Goal: Book appointment/travel/reservation

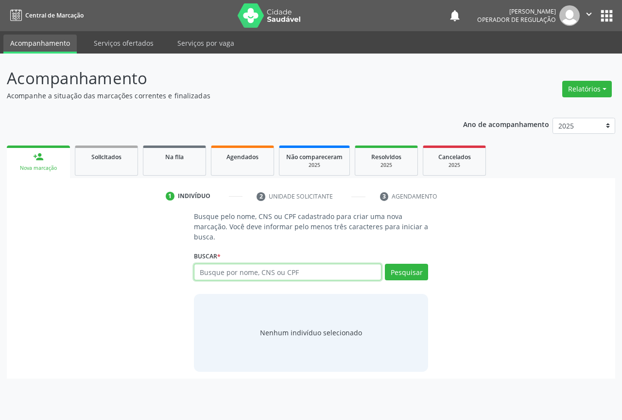
click at [228, 271] on input "text" at bounding box center [288, 272] width 188 height 17
type input "700304940041435"
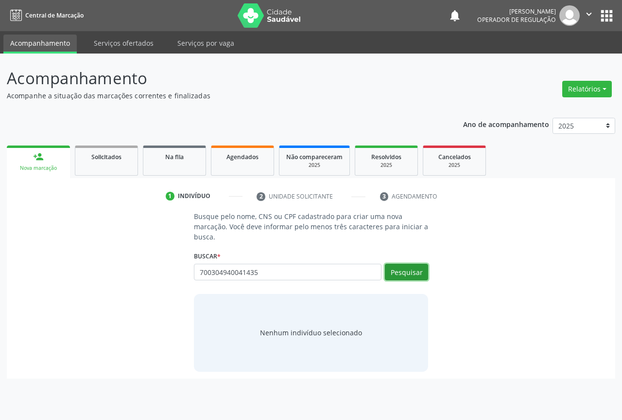
click at [411, 274] on button "Pesquisar" at bounding box center [406, 272] width 43 height 17
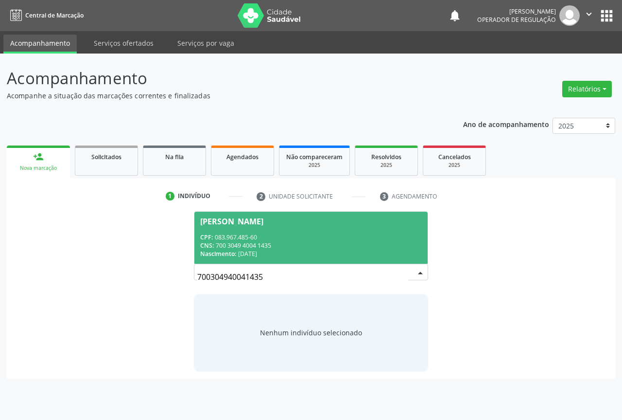
click at [260, 239] on div "CPF: 083.967.485-60" at bounding box center [311, 237] width 222 height 8
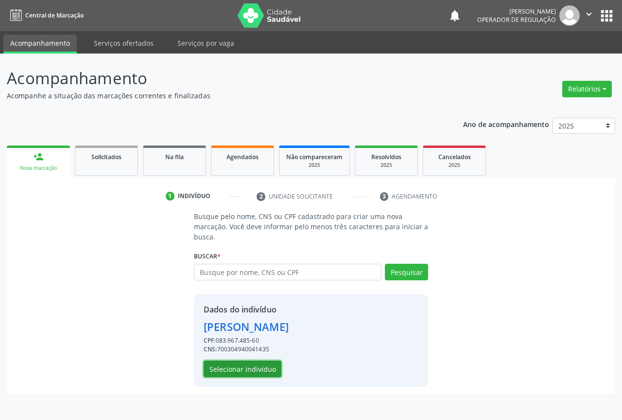
click at [223, 366] on button "Selecionar indivíduo" at bounding box center [243, 368] width 78 height 17
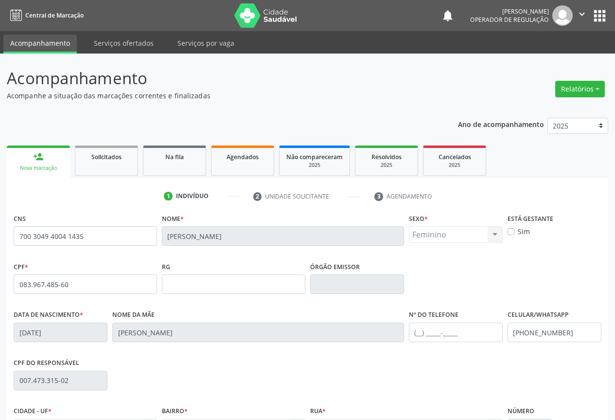
scroll to position [107, 0]
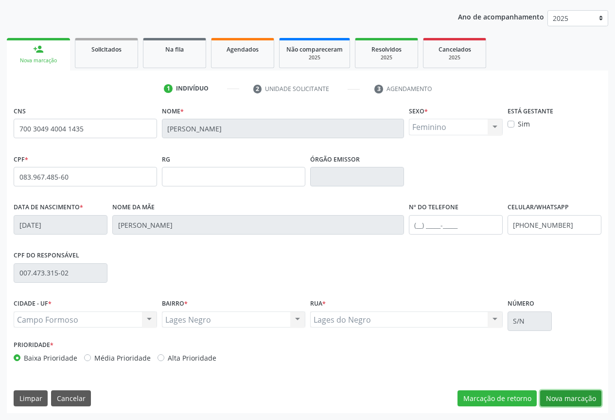
click at [572, 399] on button "Nova marcação" at bounding box center [570, 398] width 61 height 17
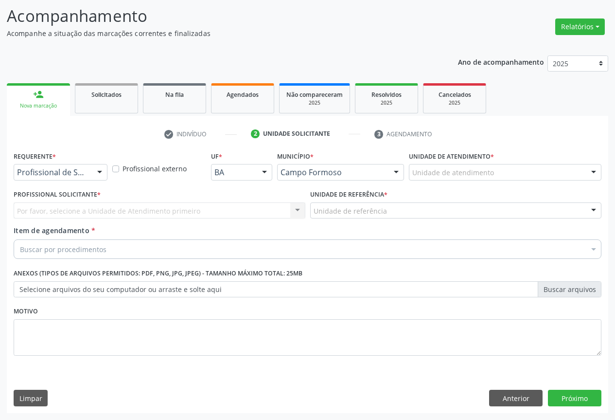
scroll to position [62, 0]
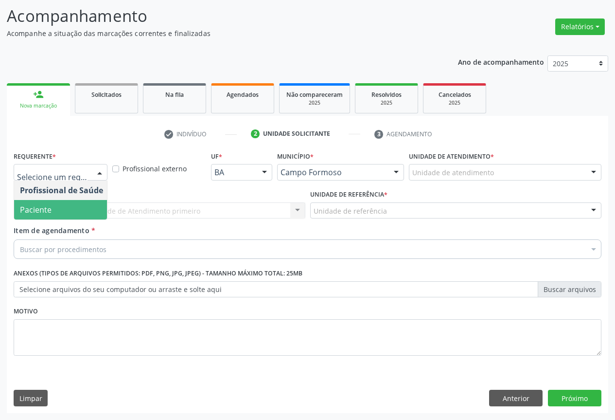
click at [50, 201] on span "Paciente" at bounding box center [61, 209] width 95 height 19
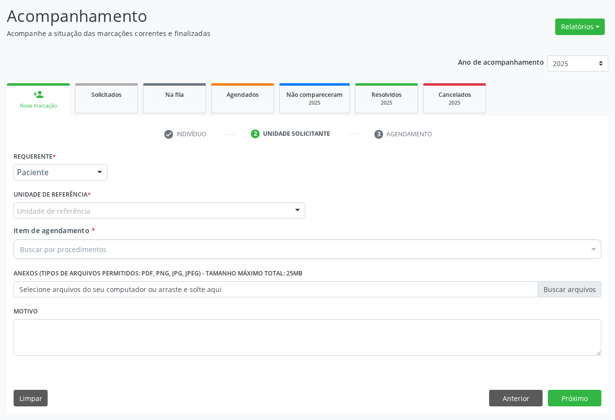
click at [146, 207] on div "Unidade de referência" at bounding box center [160, 210] width 292 height 17
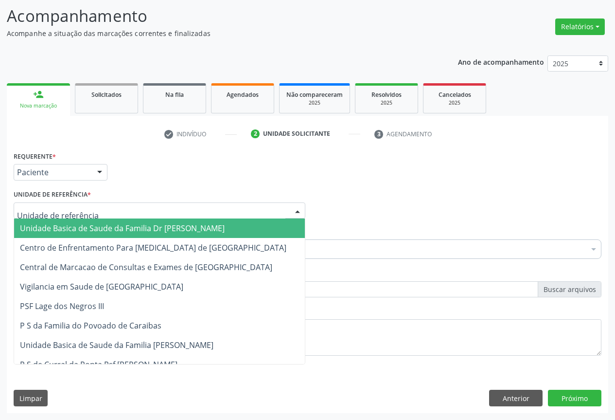
click at [95, 233] on span "Unidade Basica de Saude da Familia Dr [PERSON_NAME]" at bounding box center [122, 228] width 205 height 11
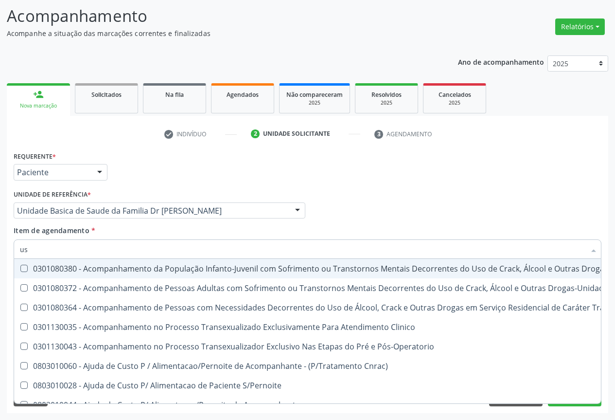
type input "usg"
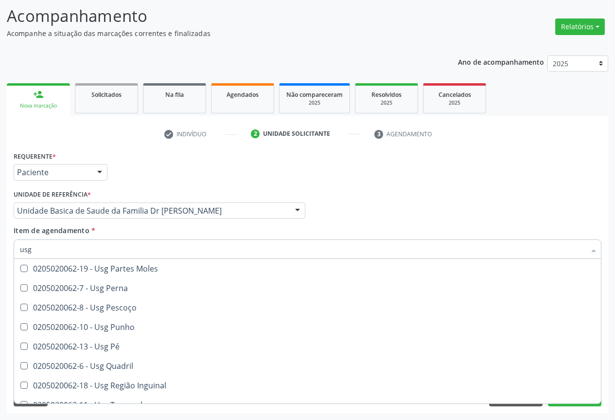
scroll to position [225, 0]
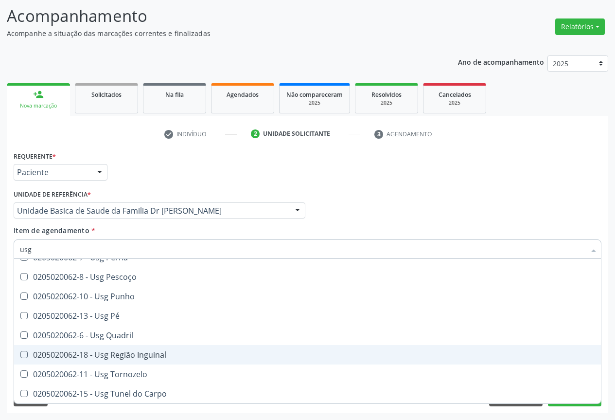
click at [106, 356] on div "0205020062-18 - Usg Região Inguinal" at bounding box center [307, 355] width 575 height 8
checkbox Inguinal "true"
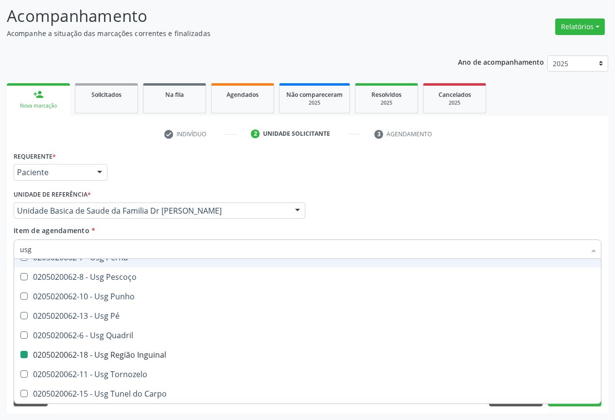
click at [139, 228] on div "Item de agendamento * usg Desfazer seleção 0205020062-14 - Usg Axila 0205020062…" at bounding box center [308, 240] width 588 height 31
checkbox Braço "true"
checkbox Inguinal "false"
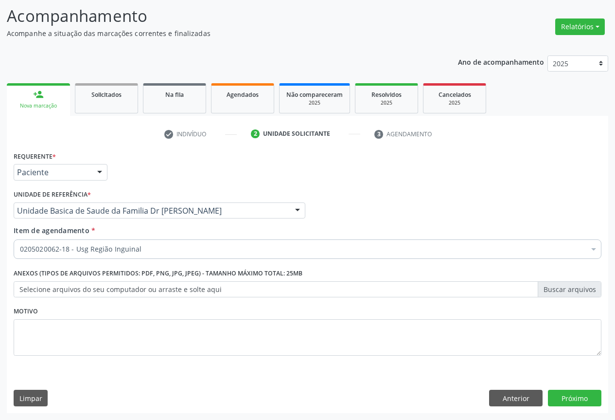
scroll to position [0, 0]
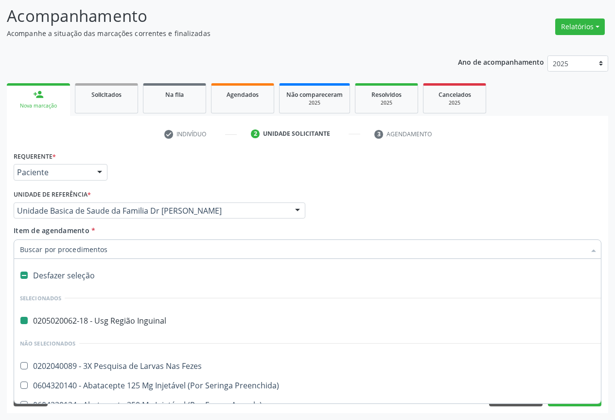
type input "d"
checkbox Inguinal "false"
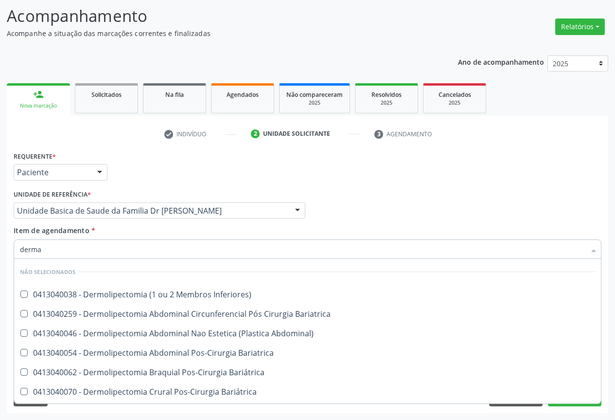
type input "dermat"
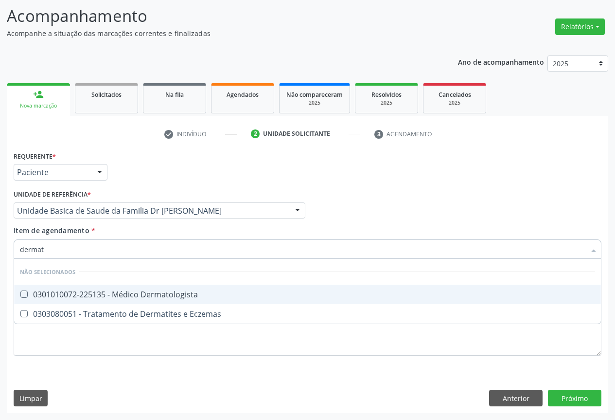
click at [160, 296] on div "0301010072-225135 - Médico Dermatologista" at bounding box center [307, 294] width 575 height 8
checkbox Dermatologista "true"
click at [257, 233] on div "Item de agendamento * dermat Desfazer seleção Não selecionados 0301010072-22513…" at bounding box center [308, 240] width 588 height 31
checkbox Eczemas "true"
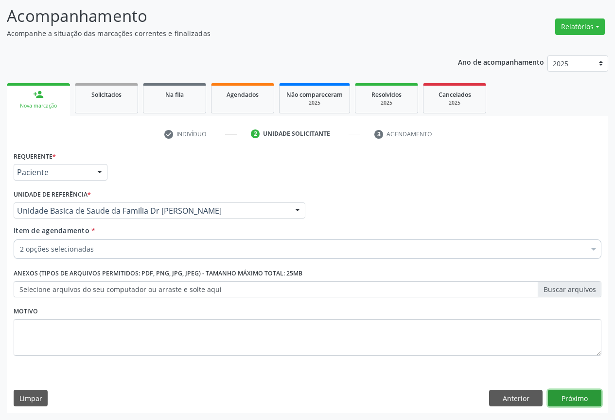
click at [576, 394] on button "Próximo" at bounding box center [574, 398] width 53 height 17
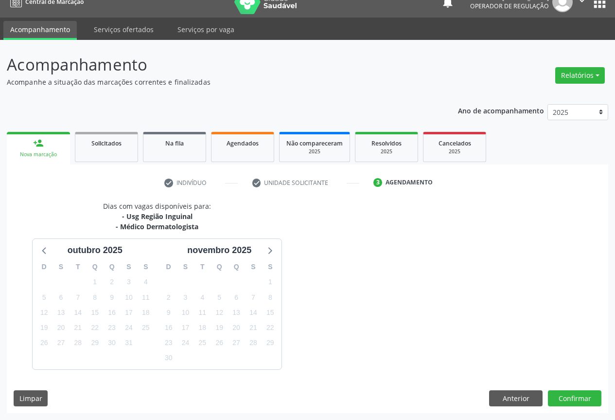
scroll to position [42, 0]
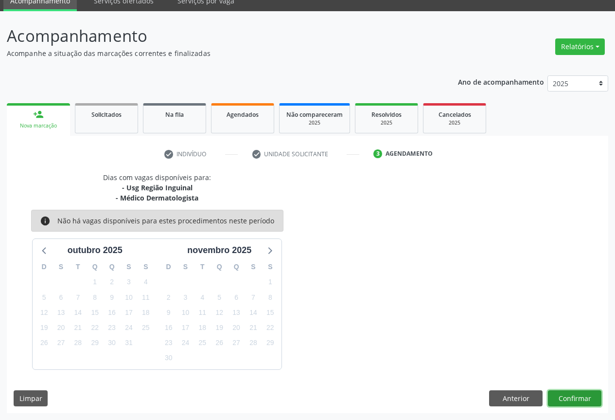
click at [551, 397] on button "Confirmar" at bounding box center [574, 398] width 53 height 17
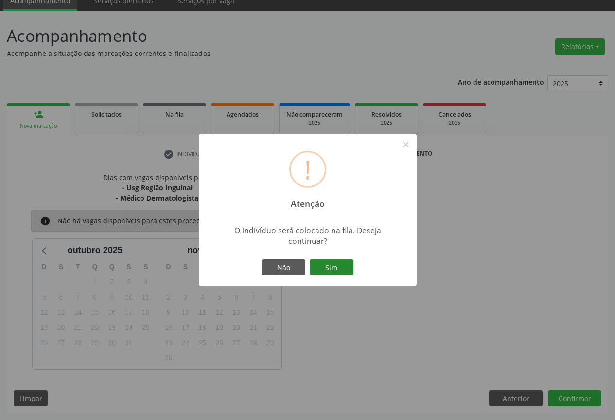
click at [343, 266] on button "Sim" at bounding box center [332, 267] width 44 height 17
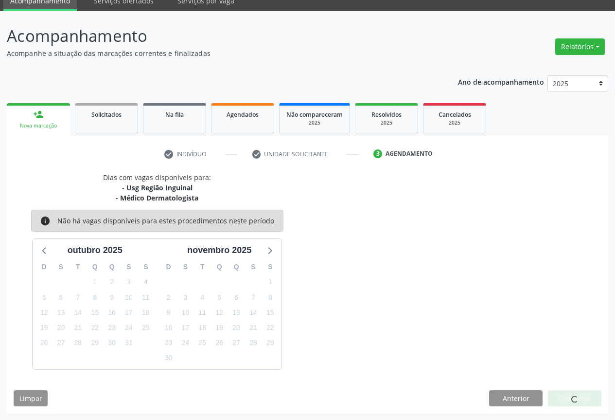
scroll to position [0, 0]
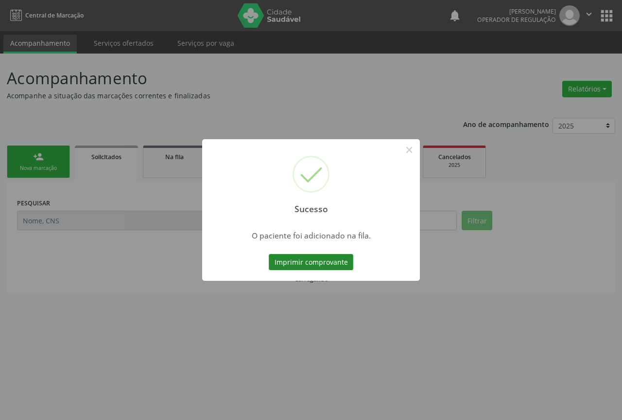
click at [339, 266] on button "Imprimir comprovante" at bounding box center [311, 262] width 85 height 17
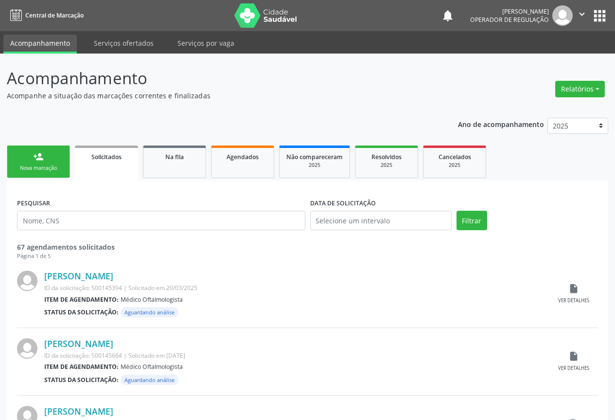
click at [43, 157] on div "person_add" at bounding box center [38, 156] width 11 height 11
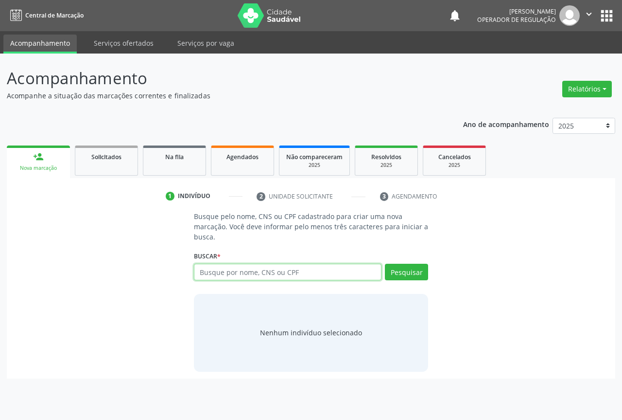
click at [257, 278] on input "text" at bounding box center [288, 272] width 188 height 17
type input "703600041836336"
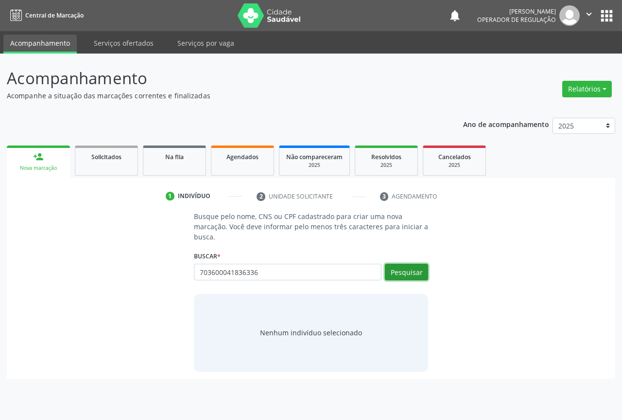
click at [405, 272] on button "Pesquisar" at bounding box center [406, 272] width 43 height 17
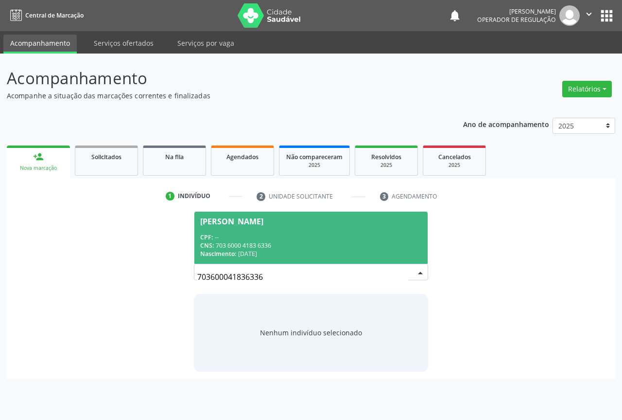
click at [309, 245] on div "CNS: 703 6000 4183 6336" at bounding box center [311, 245] width 222 height 8
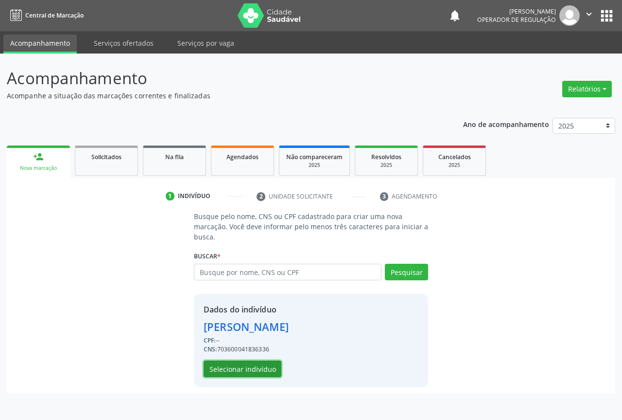
click at [243, 368] on button "Selecionar indivíduo" at bounding box center [243, 368] width 78 height 17
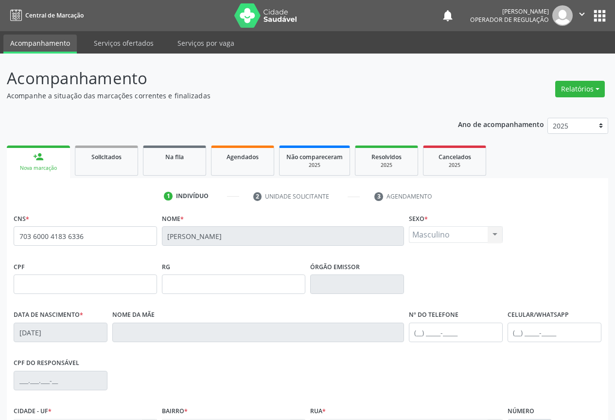
scroll to position [107, 0]
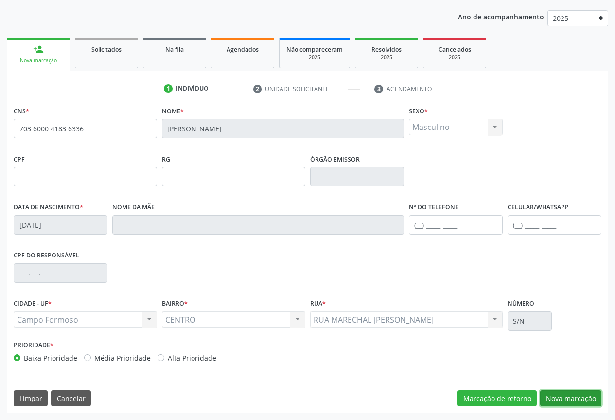
click at [558, 396] on button "Nova marcação" at bounding box center [570, 398] width 61 height 17
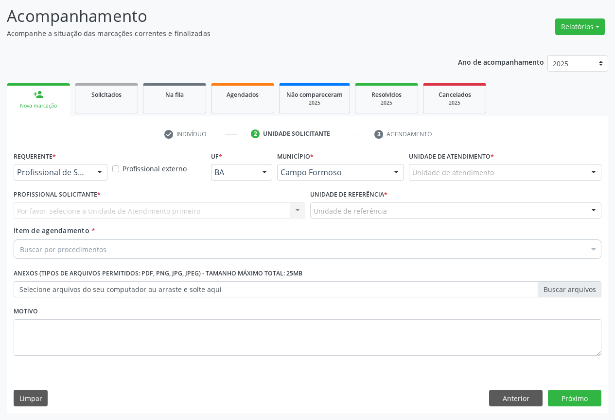
scroll to position [62, 0]
click at [90, 169] on div "Profissional de Saúde" at bounding box center [61, 172] width 94 height 17
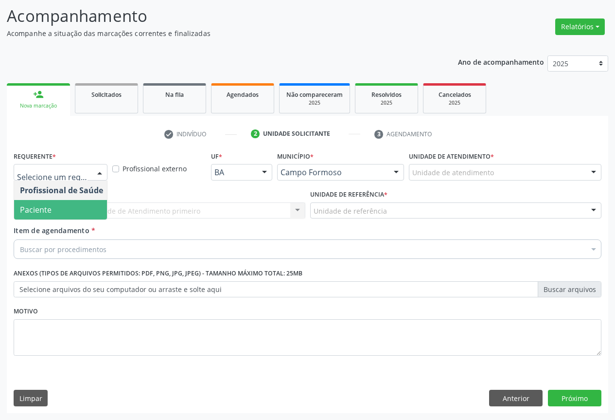
click at [87, 213] on span "Paciente" at bounding box center [61, 209] width 95 height 19
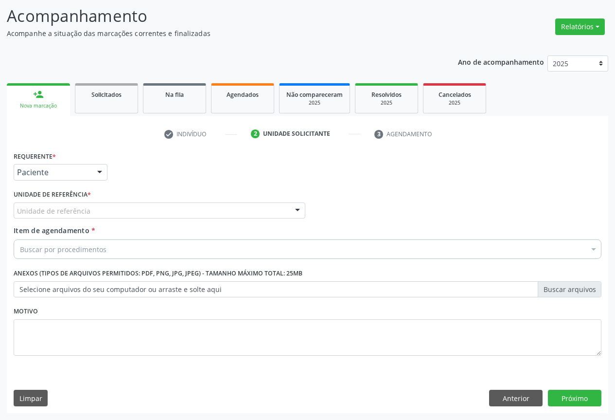
click at [107, 206] on div "Unidade de referência" at bounding box center [160, 210] width 292 height 17
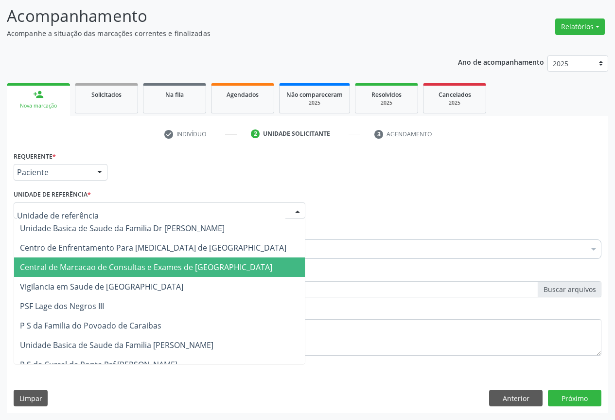
click at [109, 265] on span "Central de Marcacao de Consultas e Exames de [GEOGRAPHIC_DATA]" at bounding box center [146, 267] width 252 height 11
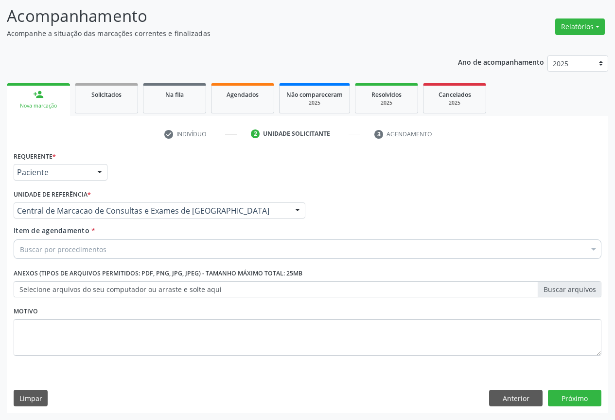
click at [109, 251] on div "Buscar por procedimentos" at bounding box center [308, 248] width 588 height 19
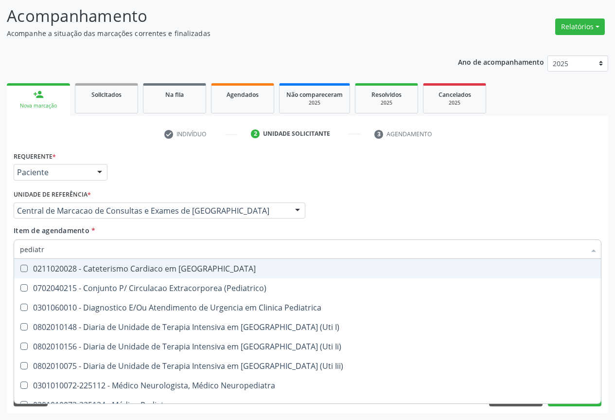
type input "pediatra"
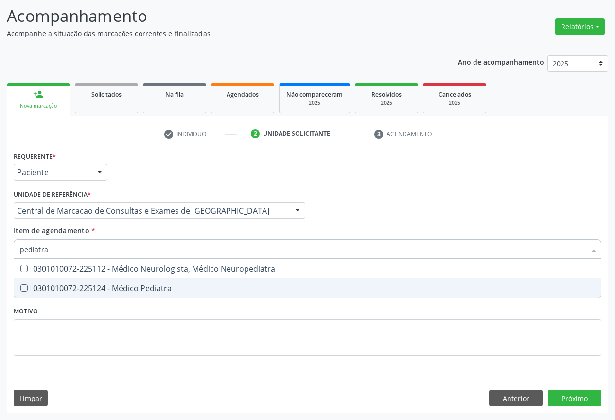
click at [137, 285] on div "0301010072-225124 - Médico Pediatra" at bounding box center [307, 288] width 575 height 8
checkbox Pediatra "true"
click at [557, 401] on div "Requerente * Paciente Profissional de Saúde Paciente Nenhum resultado encontrad…" at bounding box center [308, 281] width 602 height 264
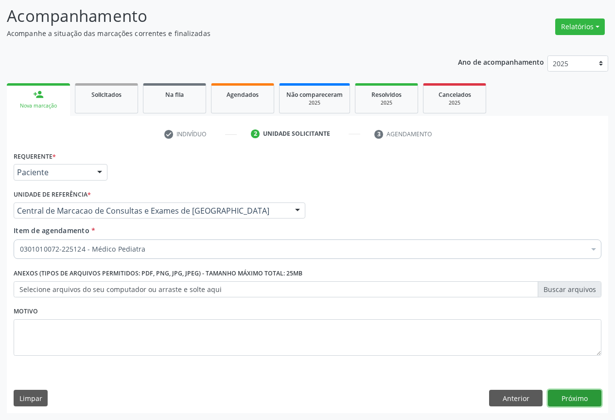
click at [558, 396] on button "Próximo" at bounding box center [574, 398] width 53 height 17
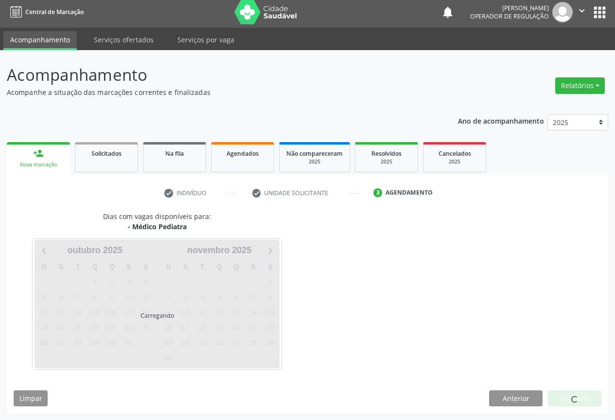
scroll to position [3, 0]
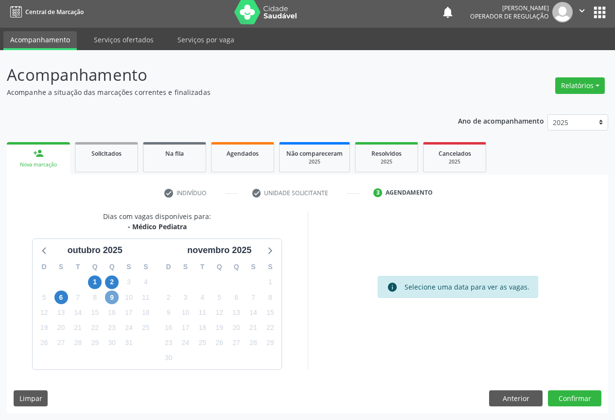
click at [117, 300] on span "9" at bounding box center [112, 297] width 14 height 14
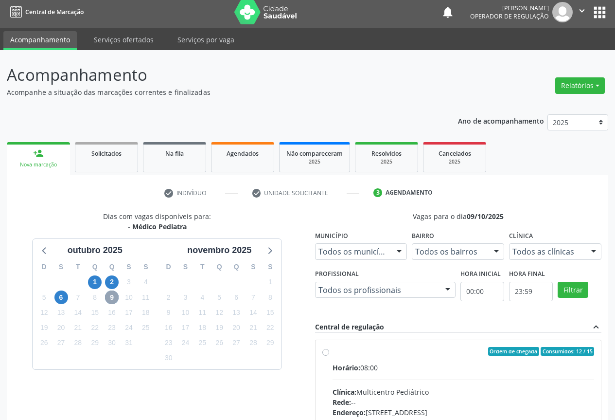
scroll to position [101, 0]
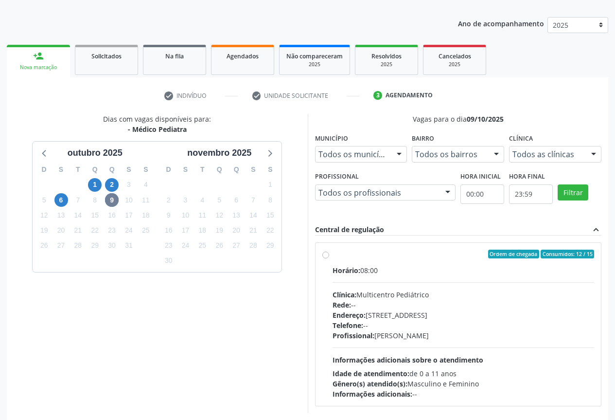
click at [511, 325] on div "Telefone: --" at bounding box center [464, 325] width 262 height 10
click at [329, 258] on input "Ordem de chegada Consumidos: 12 / 15 Horário: 08:00 Clínica: Multicentro Pediát…" at bounding box center [325, 253] width 7 height 9
radio input "true"
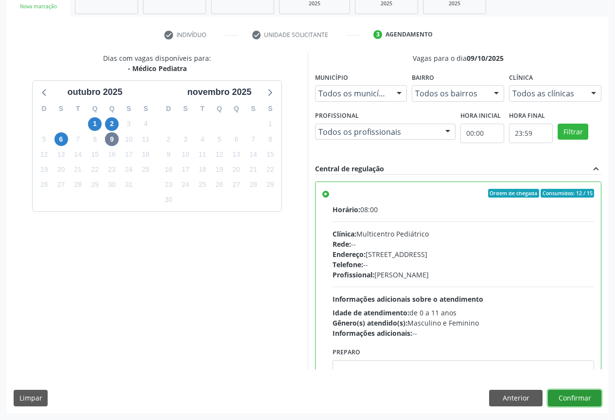
drag, startPoint x: 564, startPoint y: 397, endPoint x: 566, endPoint y: 378, distance: 19.5
click at [565, 397] on button "Confirmar" at bounding box center [574, 398] width 53 height 17
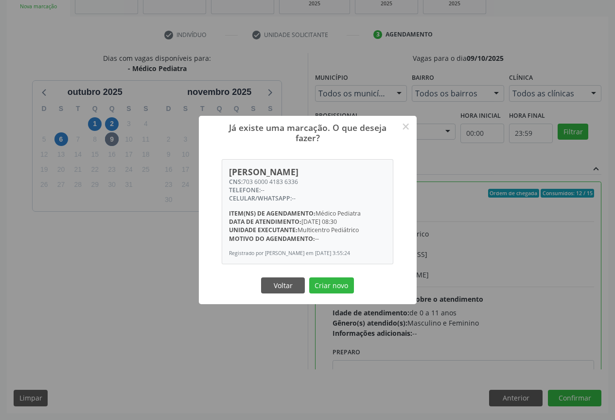
click at [309, 277] on button "Criar novo" at bounding box center [331, 285] width 45 height 17
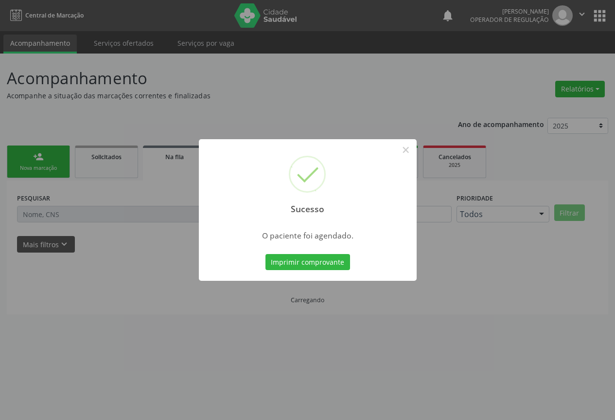
scroll to position [0, 0]
click at [269, 254] on button "Imprimir comprovante" at bounding box center [311, 262] width 85 height 17
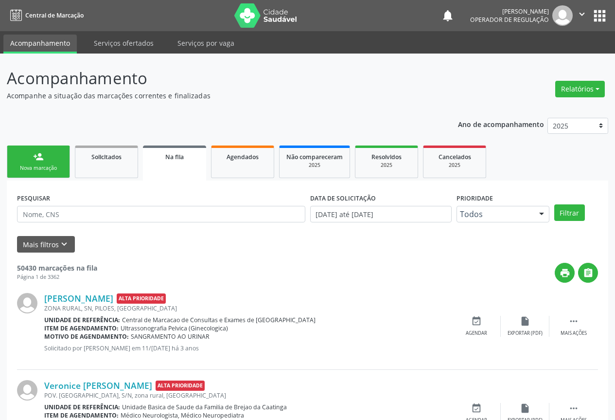
click at [48, 165] on div "Nova marcação" at bounding box center [38, 167] width 49 height 7
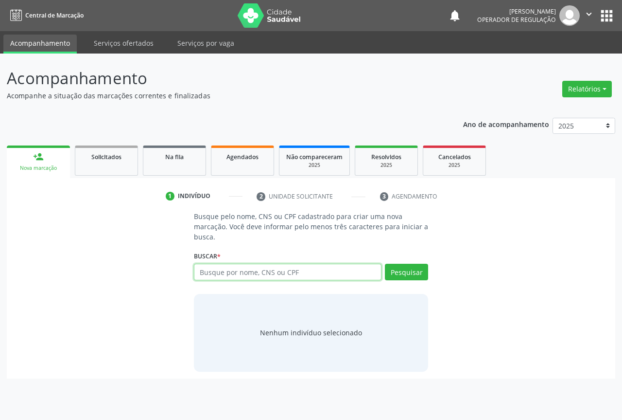
click at [232, 275] on input "text" at bounding box center [288, 272] width 188 height 17
type input "705000619567851"
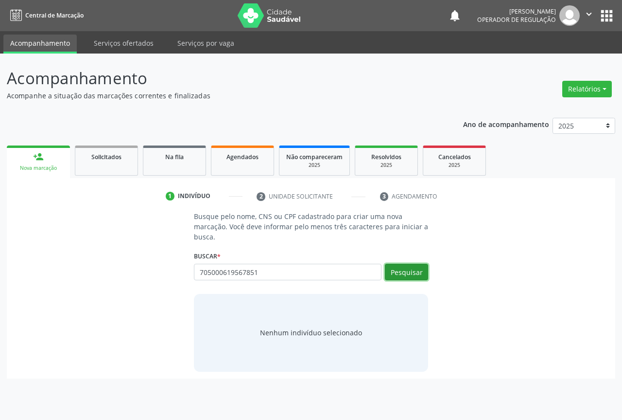
click at [413, 267] on button "Pesquisar" at bounding box center [406, 272] width 43 height 17
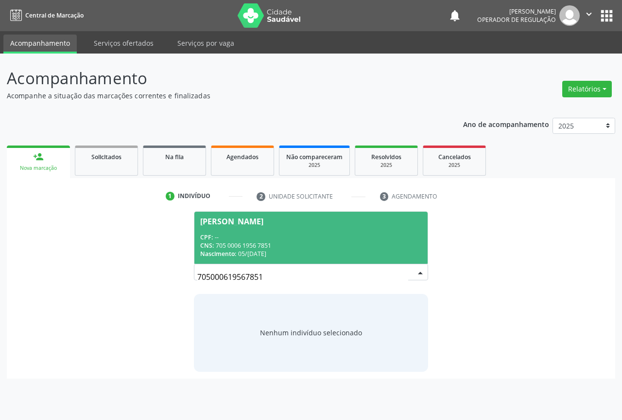
click at [317, 249] on div "CNS: 705 0006 1956 7851" at bounding box center [311, 245] width 222 height 8
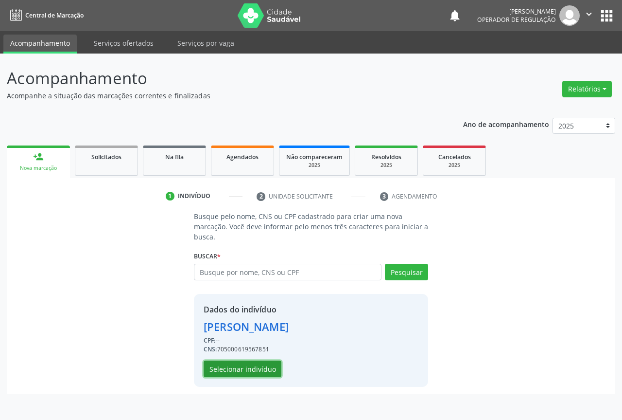
click at [258, 370] on button "Selecionar indivíduo" at bounding box center [243, 368] width 78 height 17
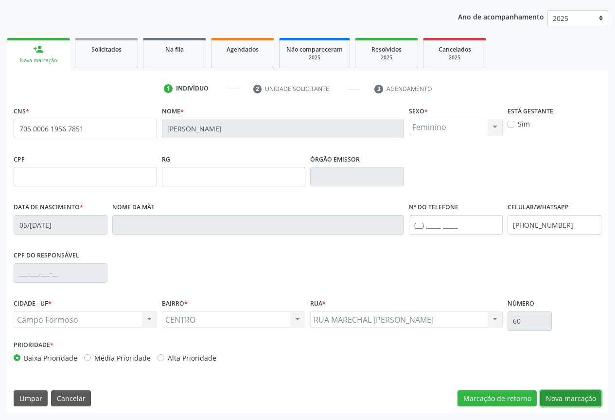
click at [575, 396] on button "Nova marcação" at bounding box center [570, 398] width 61 height 17
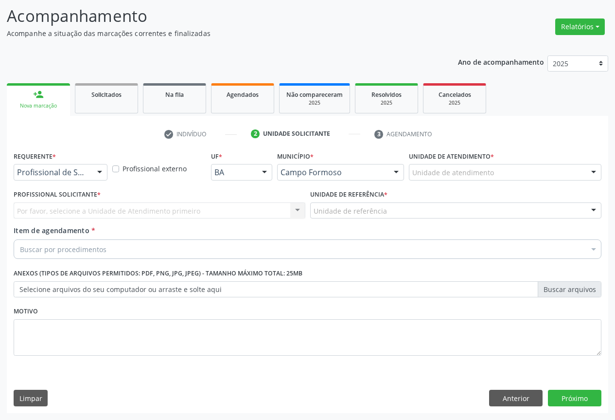
scroll to position [62, 0]
click at [97, 170] on div at bounding box center [99, 172] width 15 height 17
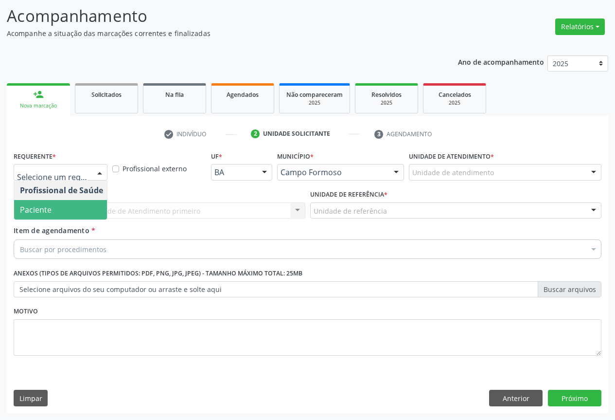
click at [90, 204] on span "Paciente" at bounding box center [61, 209] width 95 height 19
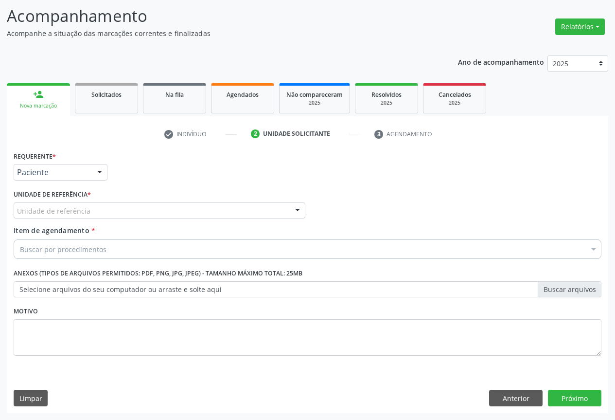
click at [121, 214] on div "Unidade de referência" at bounding box center [160, 210] width 292 height 17
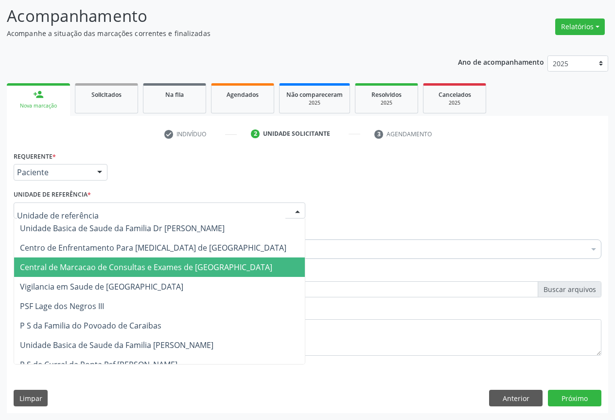
click at [113, 258] on span "Central de Marcacao de Consultas e Exames de [GEOGRAPHIC_DATA]" at bounding box center [159, 266] width 291 height 19
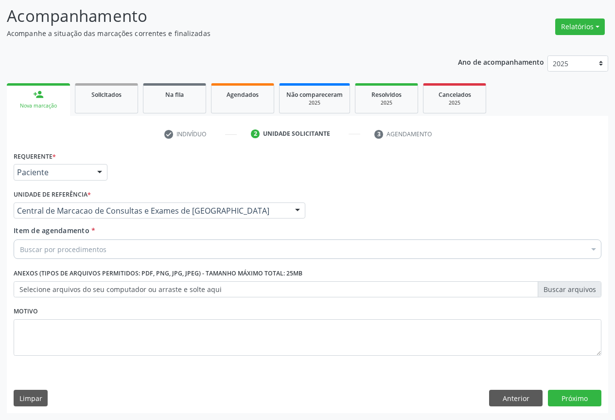
click at [110, 250] on div "Buscar por procedimentos" at bounding box center [308, 248] width 588 height 19
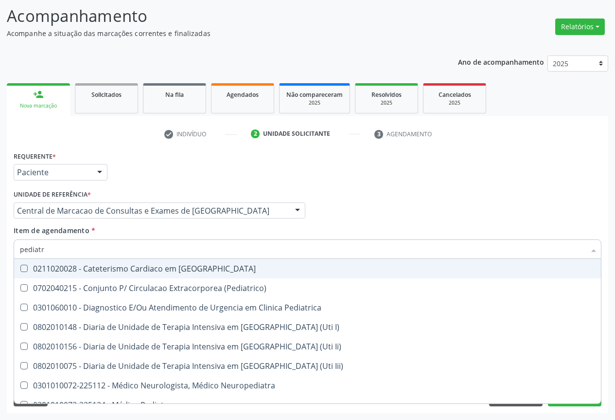
type input "pediatra"
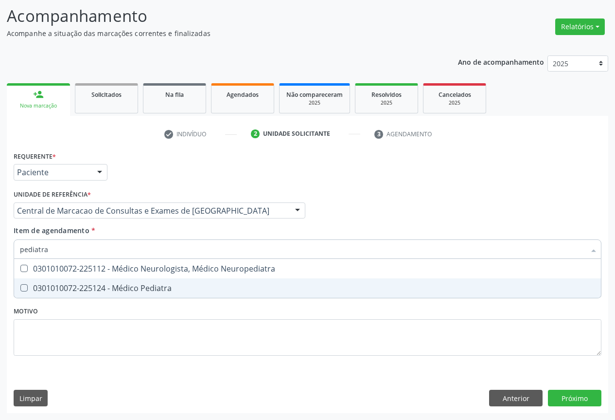
click at [109, 284] on div "0301010072-225124 - Médico Pediatra" at bounding box center [307, 288] width 575 height 8
checkbox Pediatra "true"
click at [564, 393] on div "Requerente * Paciente Profissional de Saúde Paciente Nenhum resultado encontrad…" at bounding box center [308, 281] width 602 height 264
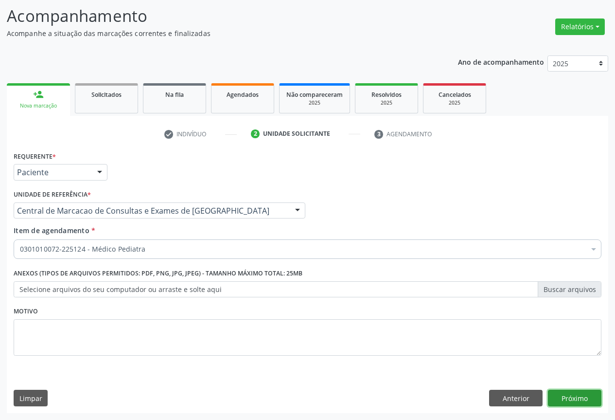
click at [575, 401] on button "Próximo" at bounding box center [574, 398] width 53 height 17
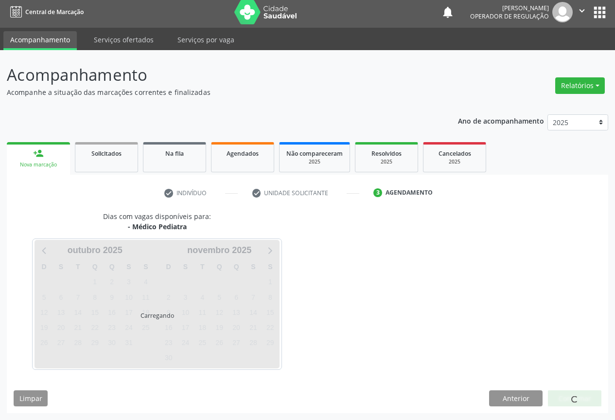
scroll to position [3, 0]
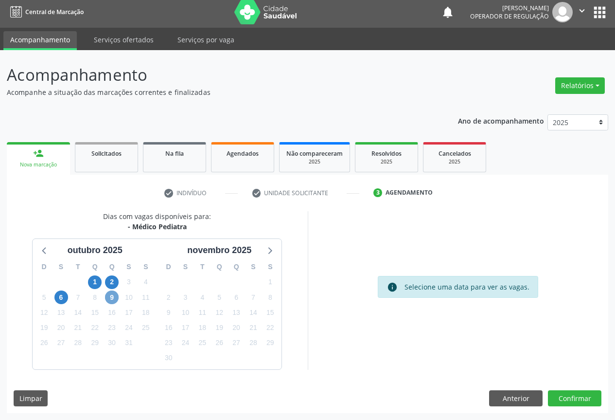
click at [110, 294] on span "9" at bounding box center [112, 297] width 14 height 14
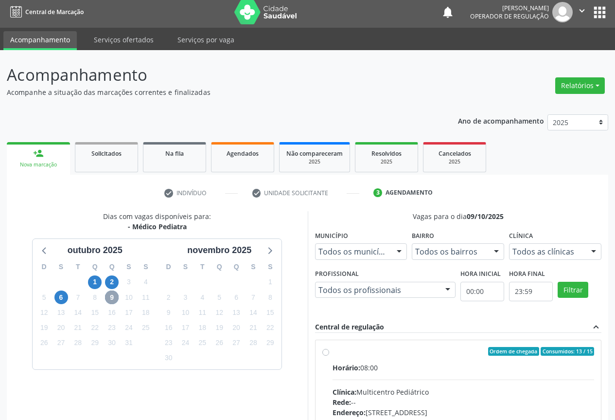
scroll to position [144, 0]
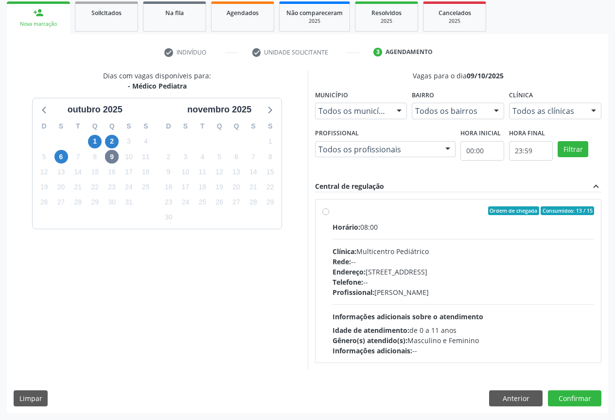
click at [423, 262] on div "Rede: --" at bounding box center [464, 261] width 262 height 10
click at [329, 215] on input "Ordem de chegada Consumidos: 13 / 15 Horário: 08:00 Clínica: Multicentro Pediát…" at bounding box center [325, 210] width 7 height 9
radio input "true"
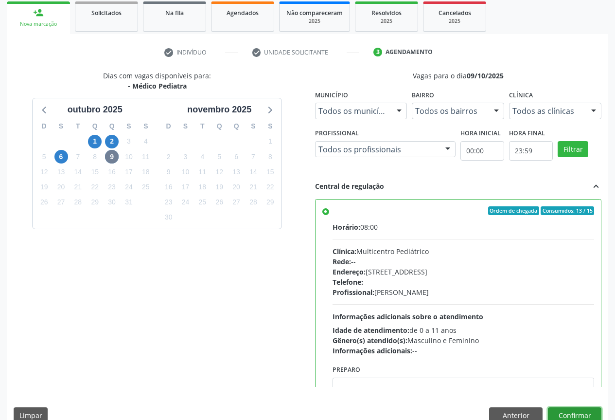
click at [560, 408] on button "Confirmar" at bounding box center [574, 415] width 53 height 17
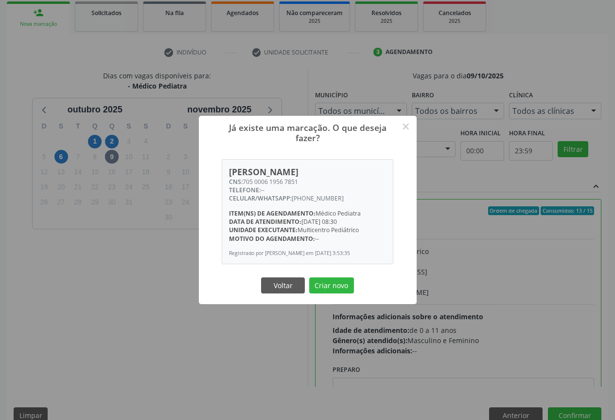
click at [309, 277] on button "Criar novo" at bounding box center [331, 285] width 45 height 17
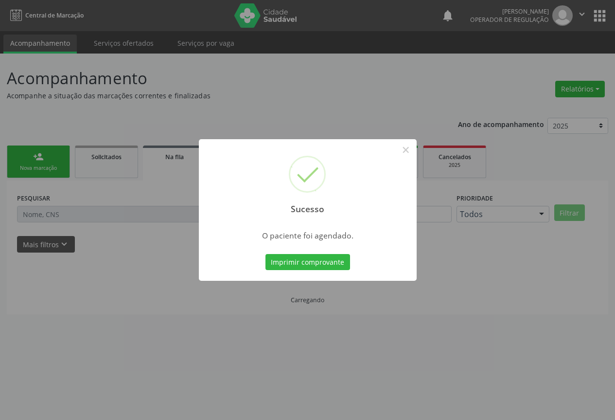
scroll to position [0, 0]
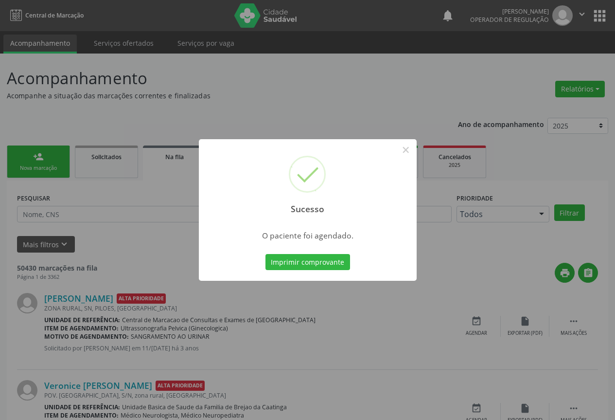
click at [266, 254] on button "Imprimir comprovante" at bounding box center [308, 262] width 85 height 17
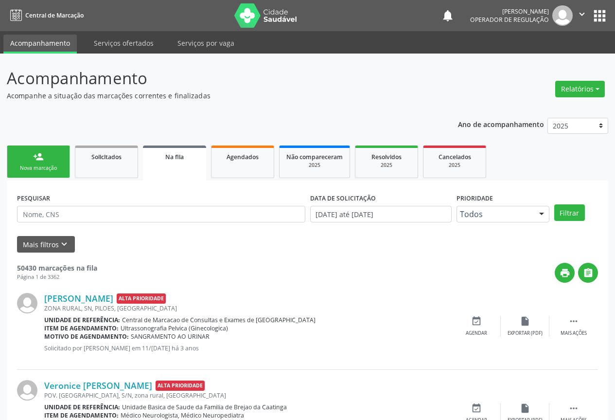
click at [197, 159] on div "Na fila" at bounding box center [175, 156] width 50 height 10
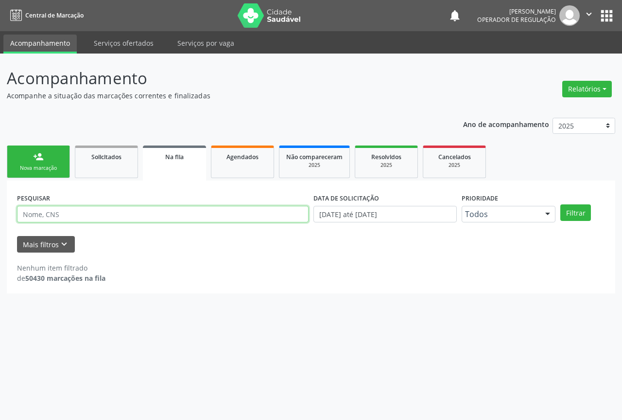
click at [191, 211] on input "text" at bounding box center [163, 214] width 292 height 17
type input "[PERSON_NAME]"
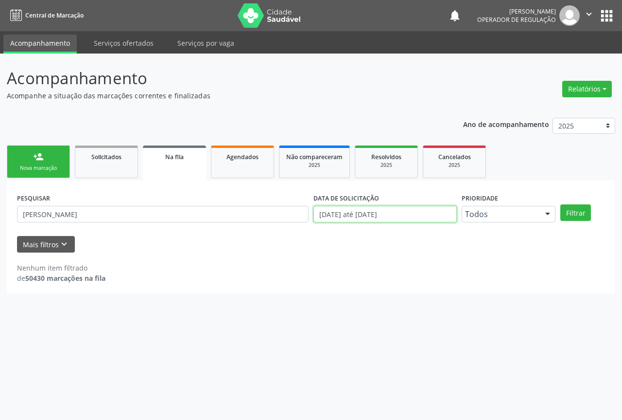
click at [440, 219] on input "[DATE] até [DATE]" at bounding box center [385, 214] width 143 height 17
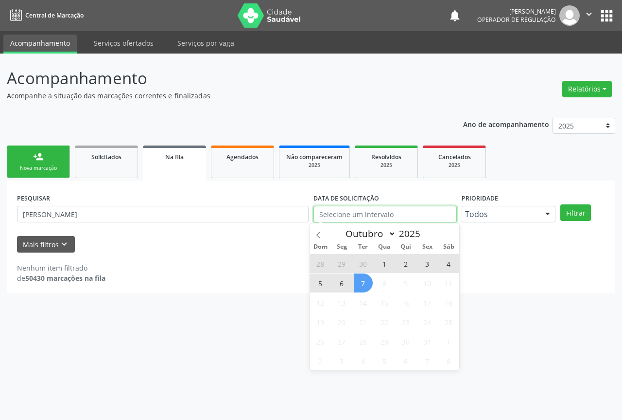
type input "2023"
select select "0"
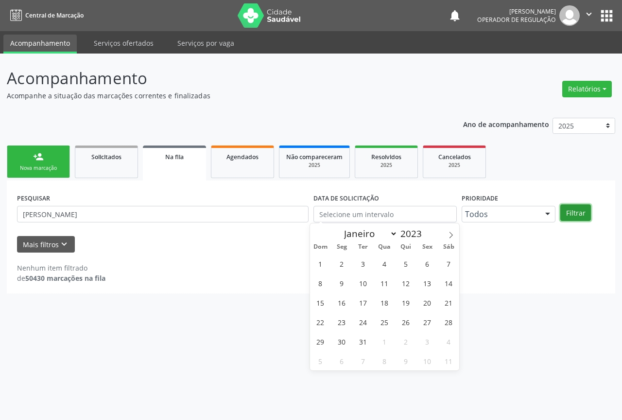
click at [575, 209] on button "Filtrar" at bounding box center [576, 212] width 31 height 17
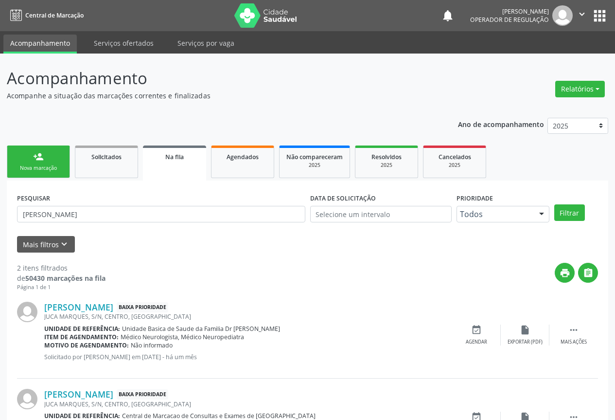
scroll to position [49, 0]
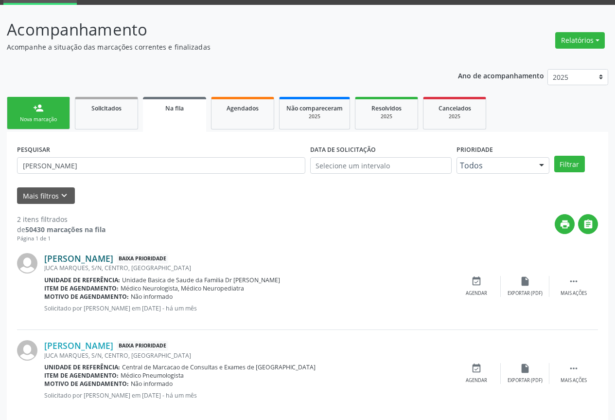
click at [113, 263] on link "[PERSON_NAME]" at bounding box center [78, 258] width 69 height 11
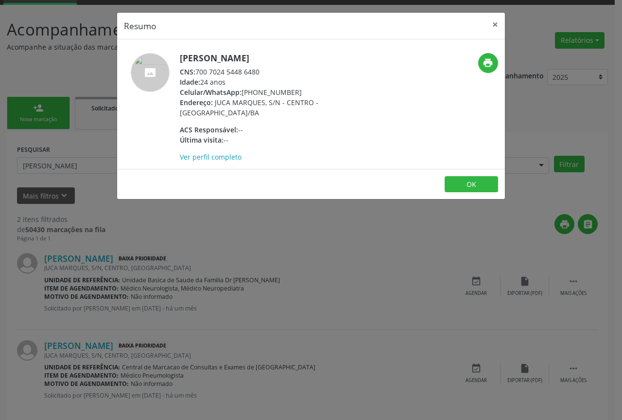
drag, startPoint x: 266, startPoint y: 71, endPoint x: 197, endPoint y: 76, distance: 69.2
click at [197, 76] on div "CNS: 700 7024 5448 6480" at bounding box center [274, 72] width 189 height 10
copy div "700 7024 5448 6480"
click at [465, 178] on button "OK" at bounding box center [471, 184] width 53 height 17
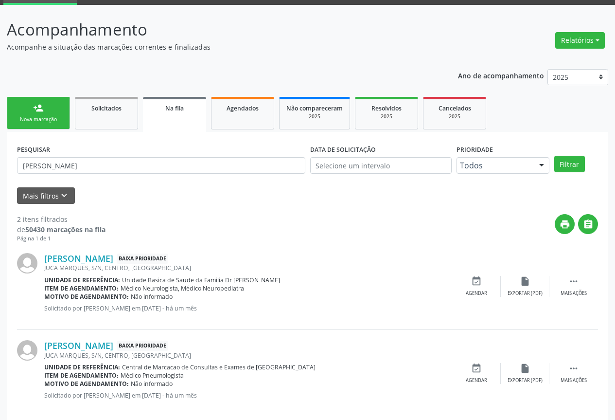
click at [51, 113] on link "person_add Nova marcação" at bounding box center [38, 113] width 63 height 33
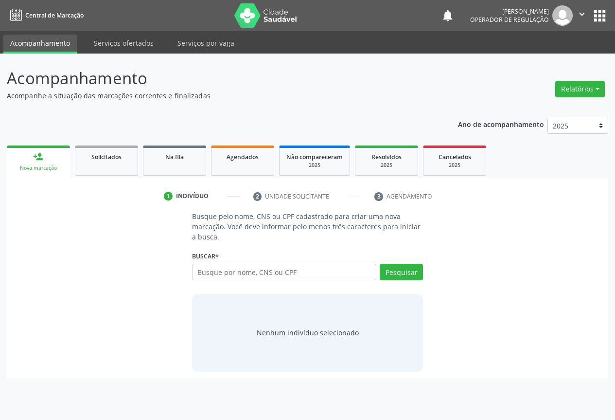
scroll to position [0, 0]
click at [51, 113] on div "Ano de acompanhamento 2025 2024 2023 person_add Nova marcação Solicitados Na fi…" at bounding box center [311, 244] width 609 height 267
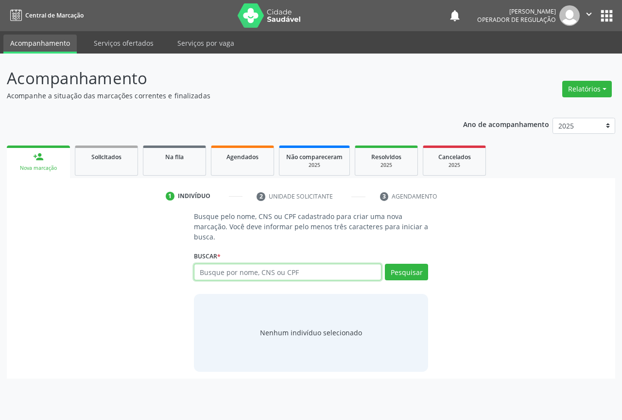
click at [276, 276] on input "text" at bounding box center [288, 272] width 188 height 17
type input "700004094613808"
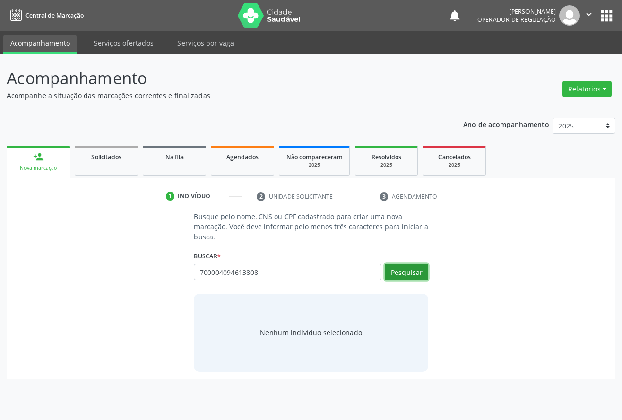
click at [413, 267] on button "Pesquisar" at bounding box center [406, 272] width 43 height 17
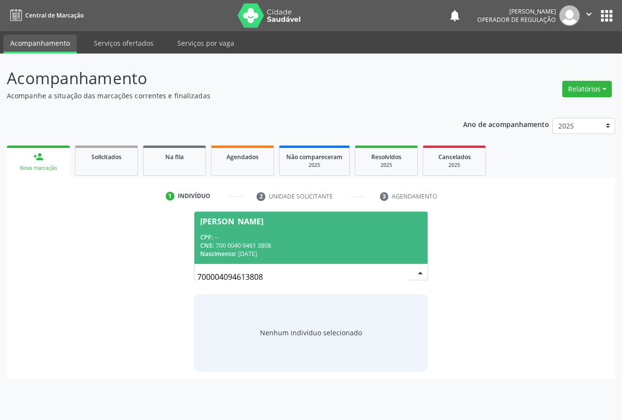
click at [285, 243] on div "CNS: 700 0040 9461 3808" at bounding box center [311, 245] width 222 height 8
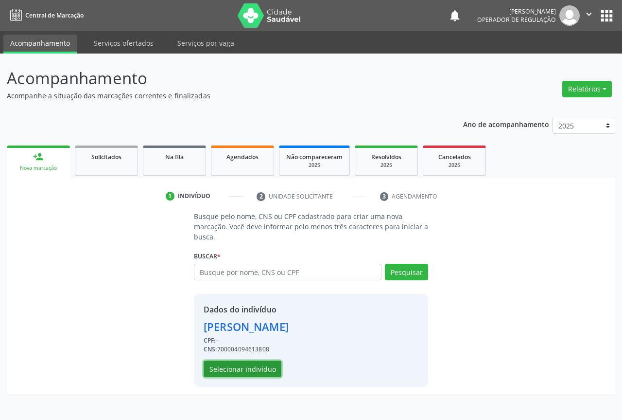
click at [265, 365] on button "Selecionar indivíduo" at bounding box center [243, 368] width 78 height 17
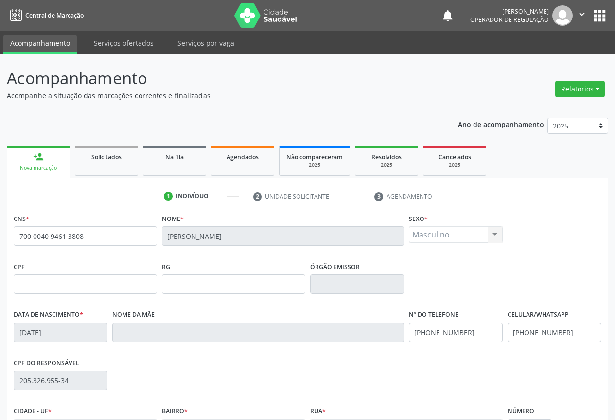
scroll to position [107, 0]
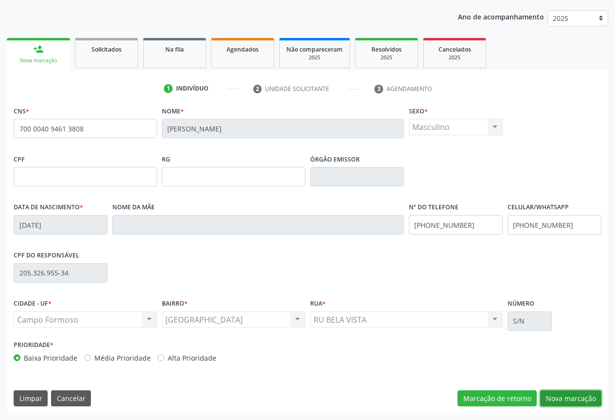
click at [552, 396] on button "Nova marcação" at bounding box center [570, 398] width 61 height 17
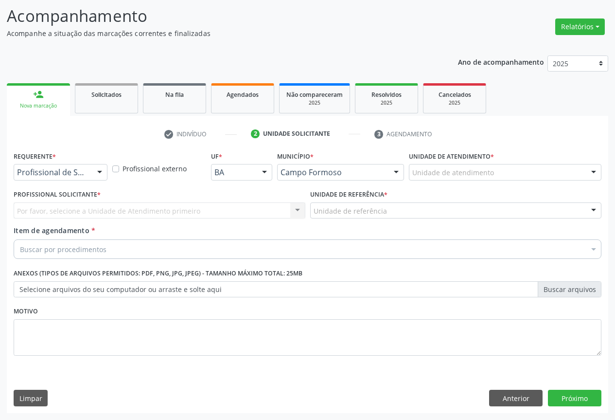
scroll to position [62, 0]
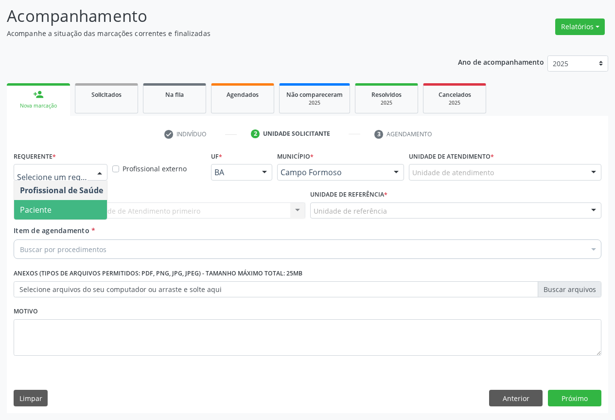
click at [87, 213] on span "Paciente" at bounding box center [61, 209] width 95 height 19
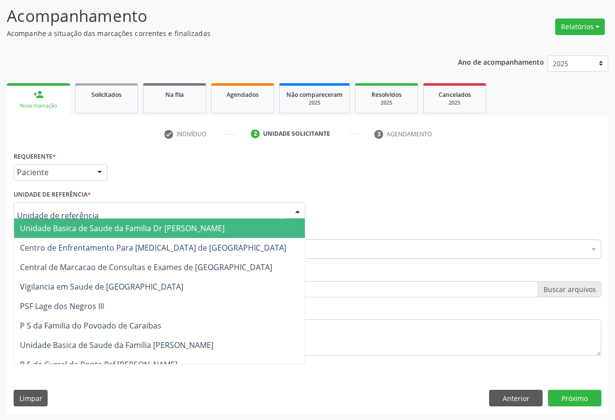
click at [153, 210] on div at bounding box center [160, 210] width 292 height 17
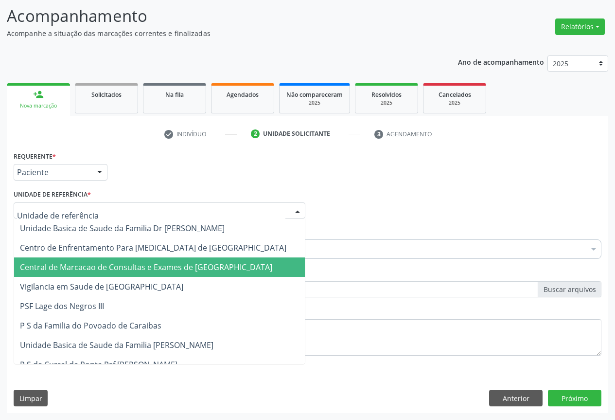
click at [154, 267] on span "Central de Marcacao de Consultas e Exames de [GEOGRAPHIC_DATA]" at bounding box center [146, 267] width 252 height 11
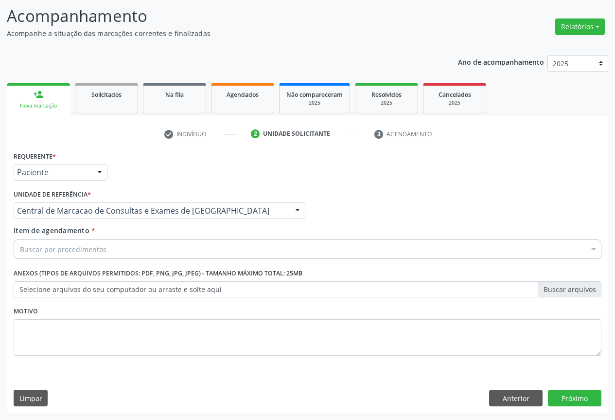
click at [148, 248] on div "Buscar por procedimentos" at bounding box center [308, 248] width 588 height 19
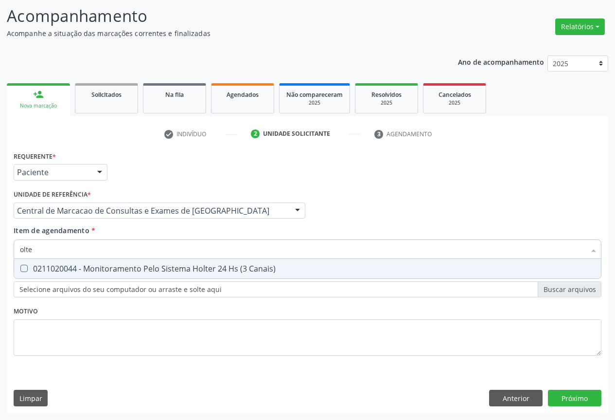
type input "olter"
click at [142, 274] on span "0211020044 - Monitoramento Pelo Sistema Holter 24 Hs (3 Canais)" at bounding box center [307, 268] width 587 height 19
checkbox Canais\) "true"
click at [153, 244] on input "olter" at bounding box center [303, 248] width 566 height 19
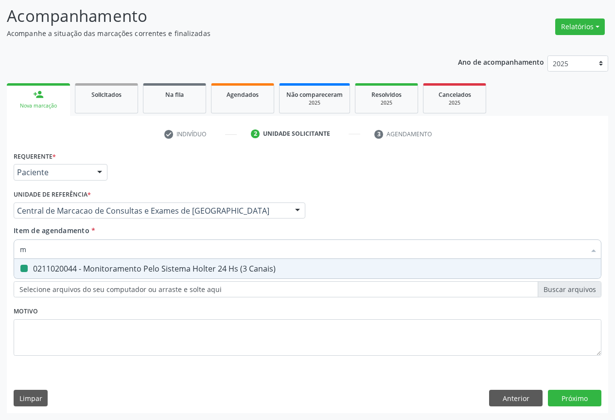
type input "mo"
checkbox Canais\) "false"
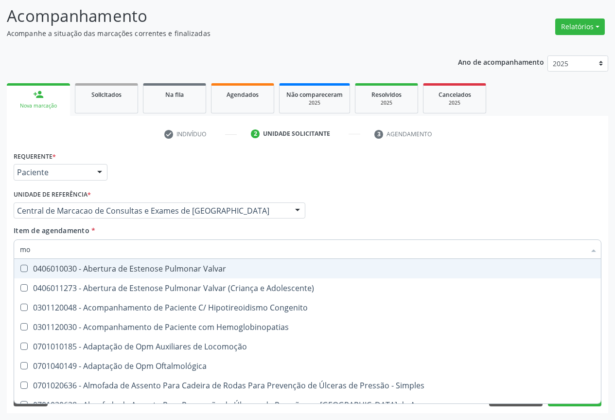
type input "mon"
checkbox Lumen "true"
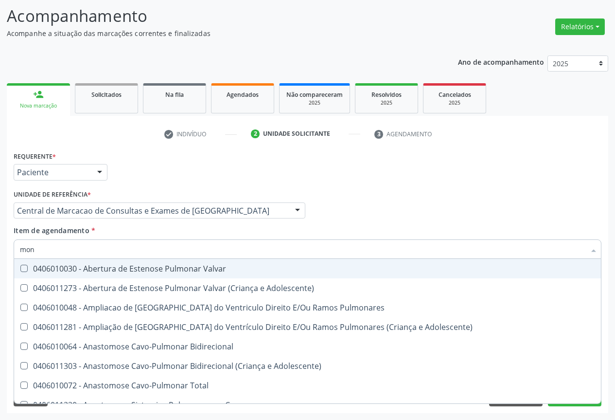
type input "mo"
checkbox Canais\) "false"
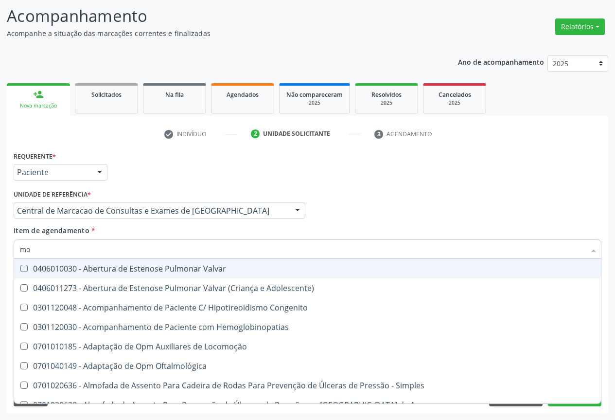
type input "mon"
checkbox Lumen "true"
type input "moni"
checkbox Removível "true"
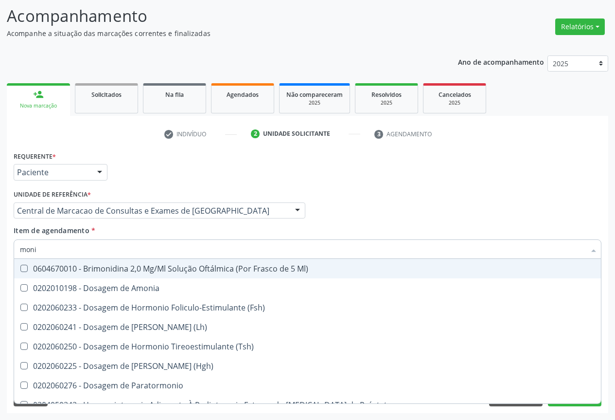
type input "monit"
checkbox \(Hgh\) "true"
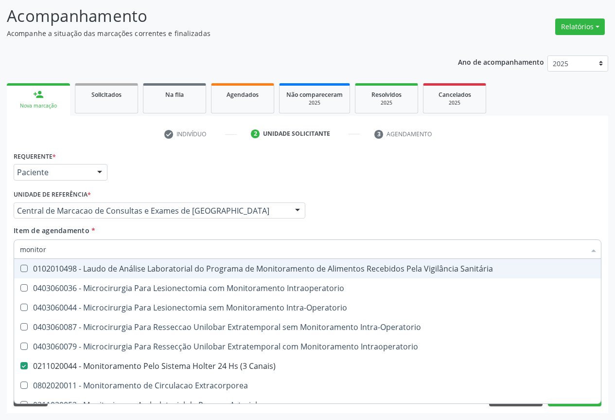
type input "monitori"
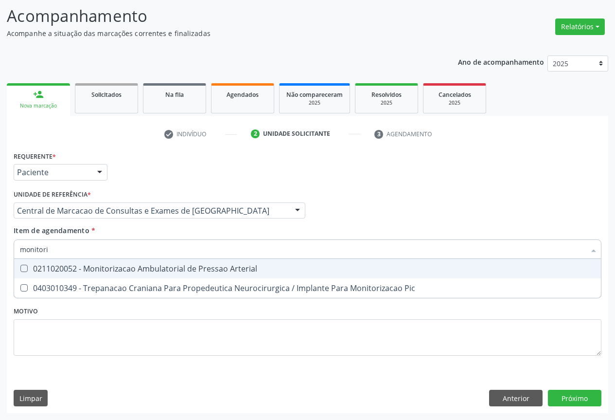
click at [176, 271] on div "0211020052 - Monitorizacao Ambulatorial de Pressao Arterial" at bounding box center [307, 269] width 575 height 8
checkbox Arterial "true"
click at [176, 245] on input "monitori" at bounding box center [303, 248] width 566 height 19
type input "e"
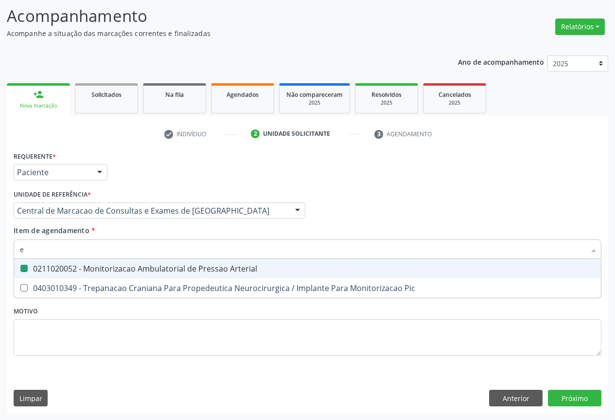
checkbox Arterial "false"
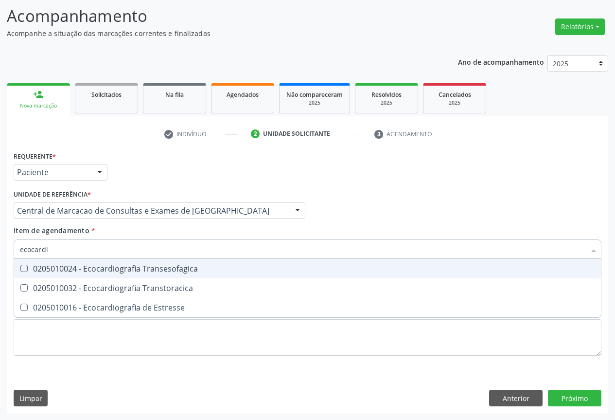
type input "ecocardio"
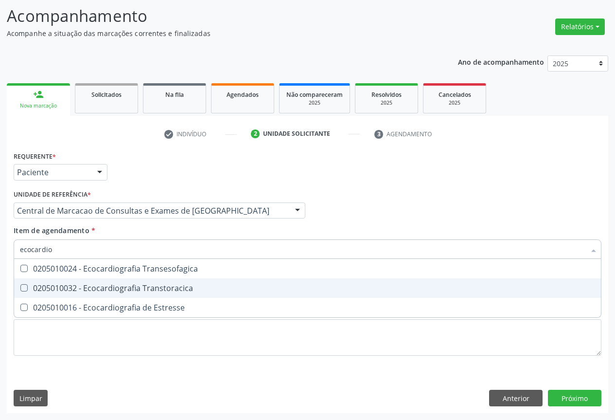
drag, startPoint x: 167, startPoint y: 285, endPoint x: 185, endPoint y: 287, distance: 18.1
click at [168, 285] on div "0205010032 - Ecocardiografia Transtoracica" at bounding box center [307, 288] width 575 height 8
checkbox Transtoracica "true"
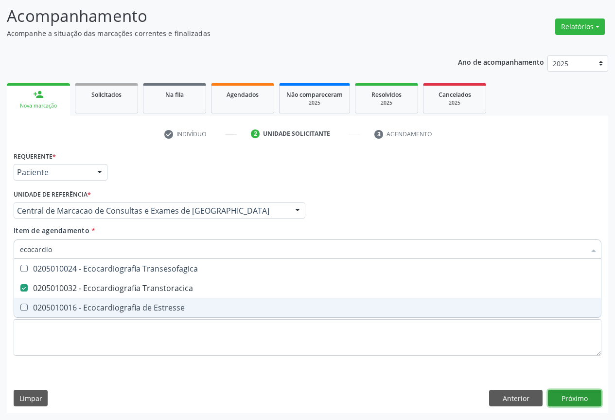
click at [592, 394] on div "Requerente * Paciente Profissional de Saúde Paciente Nenhum resultado encontrad…" at bounding box center [308, 281] width 602 height 264
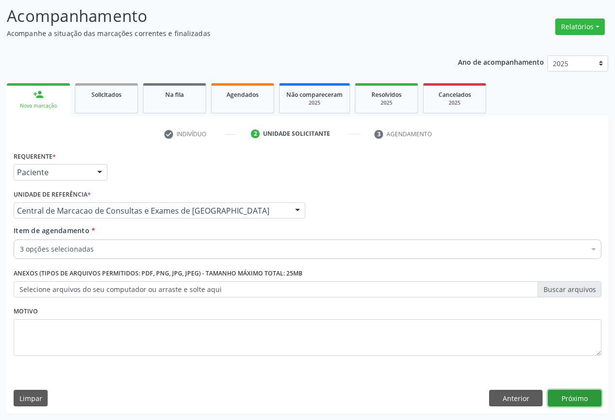
click at [562, 395] on button "Próximo" at bounding box center [574, 398] width 53 height 17
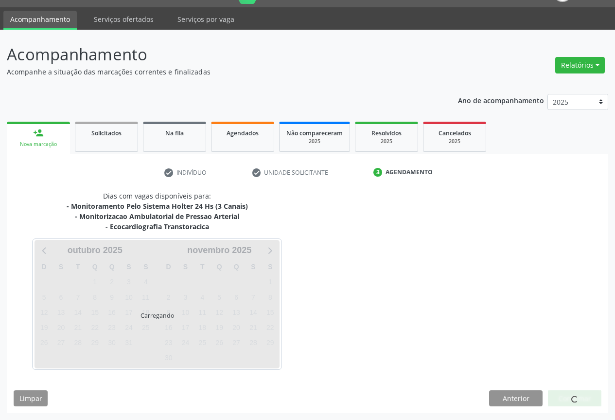
scroll to position [53, 0]
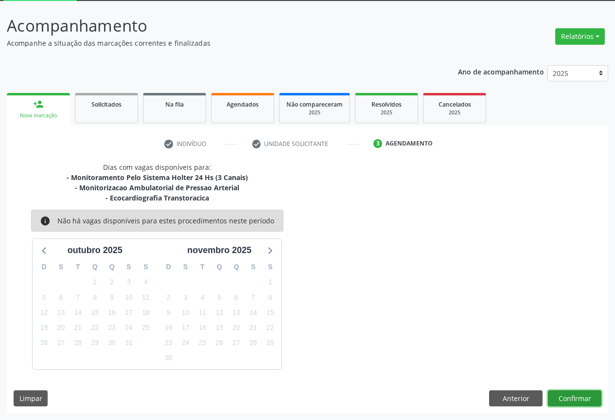
click at [562, 393] on button "Confirmar" at bounding box center [574, 398] width 53 height 17
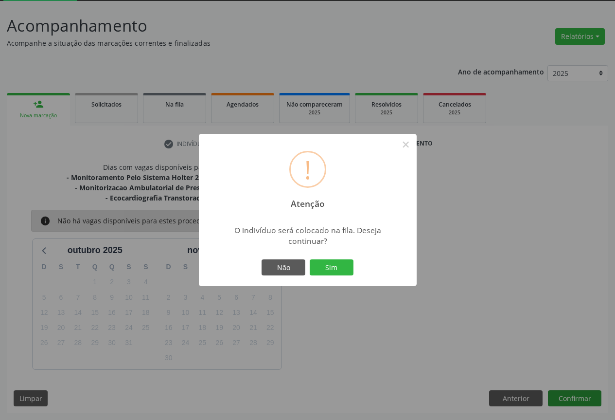
click at [310, 259] on button "Sim" at bounding box center [332, 267] width 44 height 17
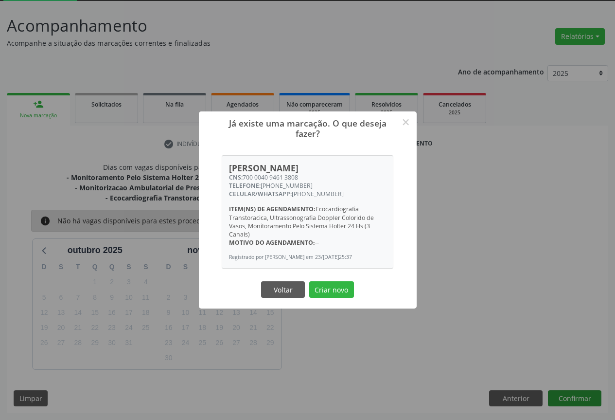
click at [309, 281] on button "Criar novo" at bounding box center [331, 289] width 45 height 17
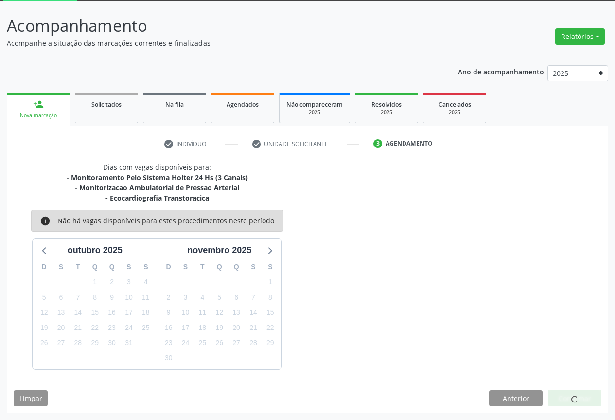
scroll to position [0, 0]
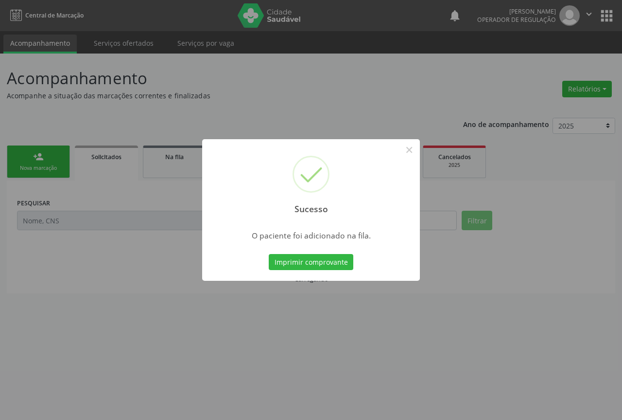
click at [269, 254] on button "Imprimir comprovante" at bounding box center [311, 262] width 85 height 17
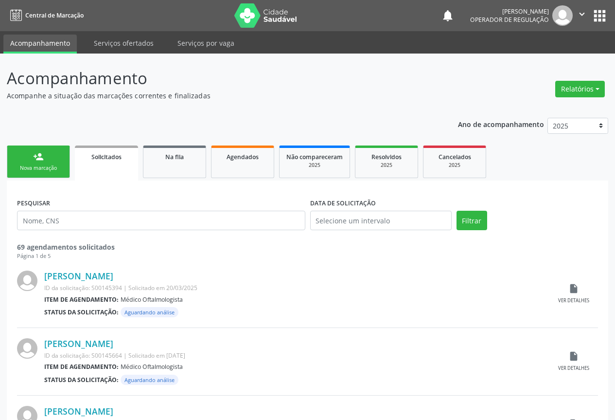
click at [580, 8] on button "" at bounding box center [582, 15] width 18 height 20
click at [532, 63] on link "Sair" at bounding box center [557, 60] width 67 height 14
